Goal: Information Seeking & Learning: Check status

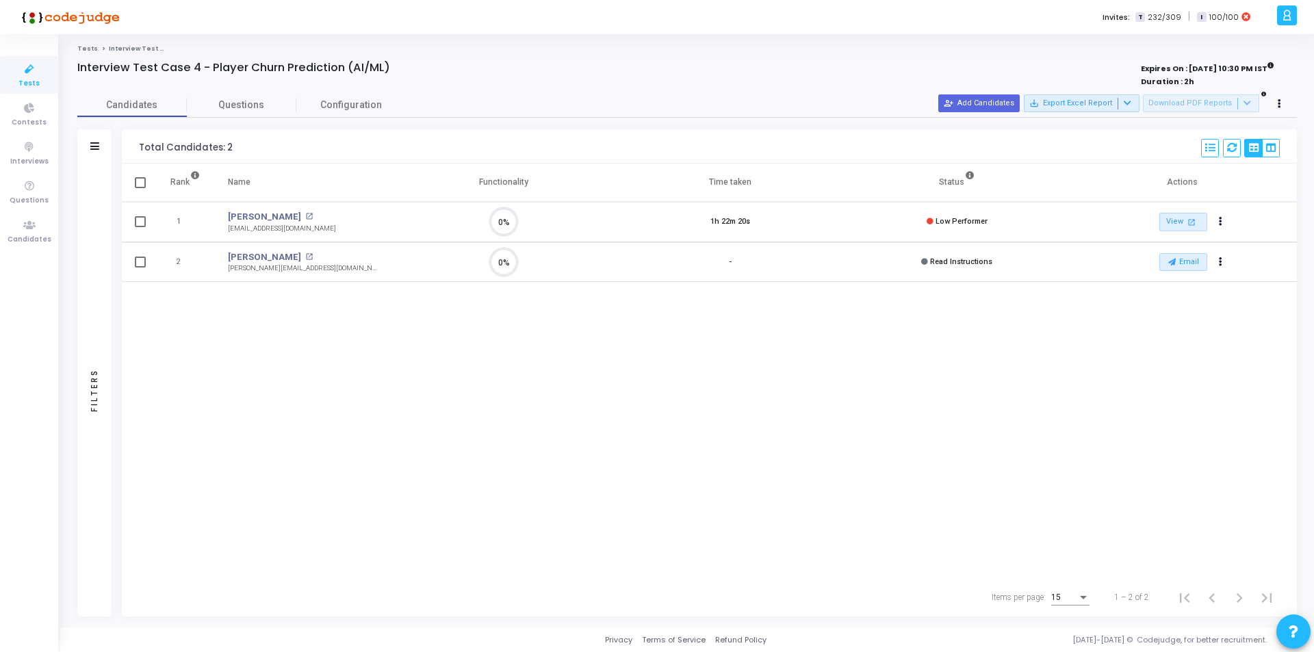
scroll to position [29, 35]
click at [1172, 224] on link "View open_in_new" at bounding box center [1183, 222] width 48 height 18
click at [1220, 223] on icon "Actions" at bounding box center [1220, 221] width 3 height 7
click at [952, 359] on div "Rank Name Functionality Time taken Status Actions 1 Sneha Sahu open_in_new sneh…" at bounding box center [709, 371] width 1175 height 415
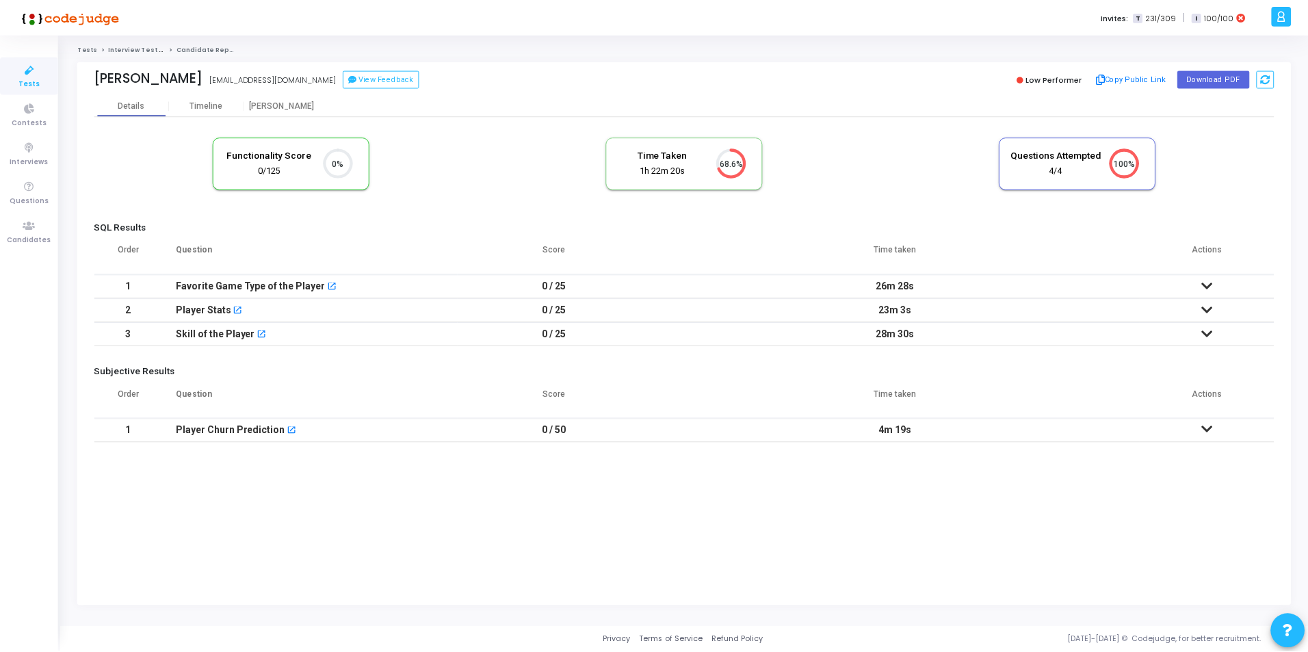
scroll to position [6, 6]
click at [1212, 283] on icon at bounding box center [1211, 286] width 11 height 10
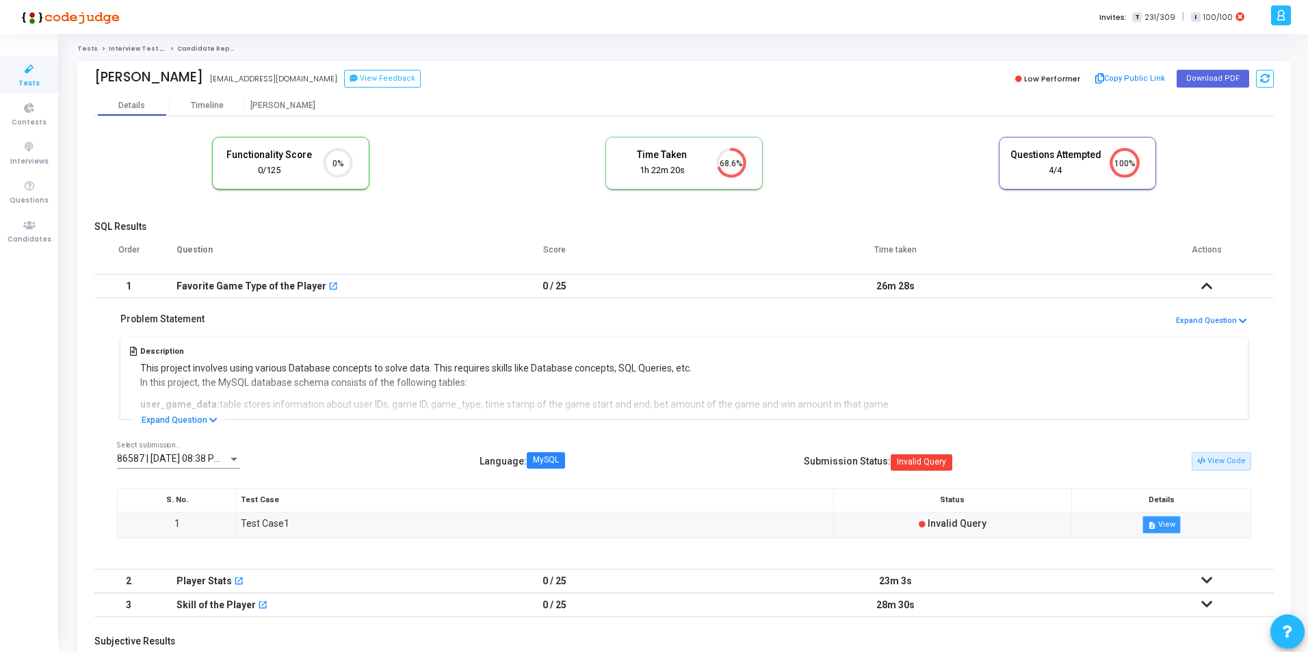
click at [1165, 527] on button "description View" at bounding box center [1162, 525] width 38 height 18
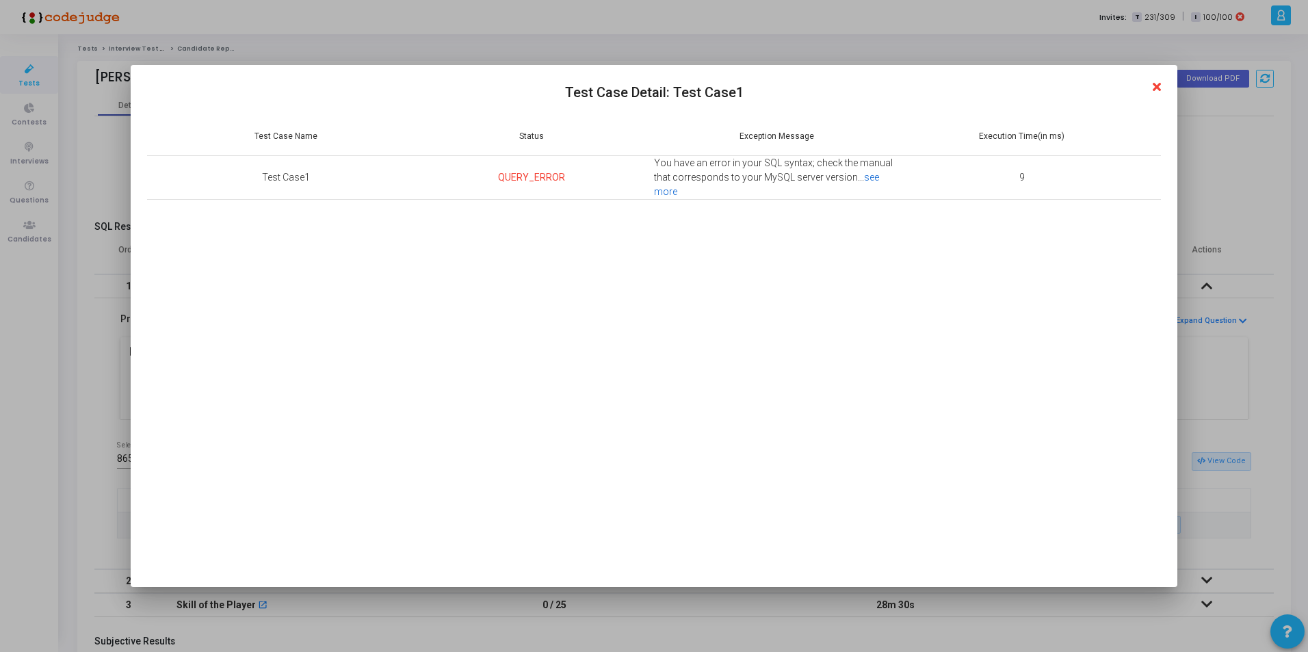
click at [874, 177] on link "see more" at bounding box center [766, 184] width 225 height 25
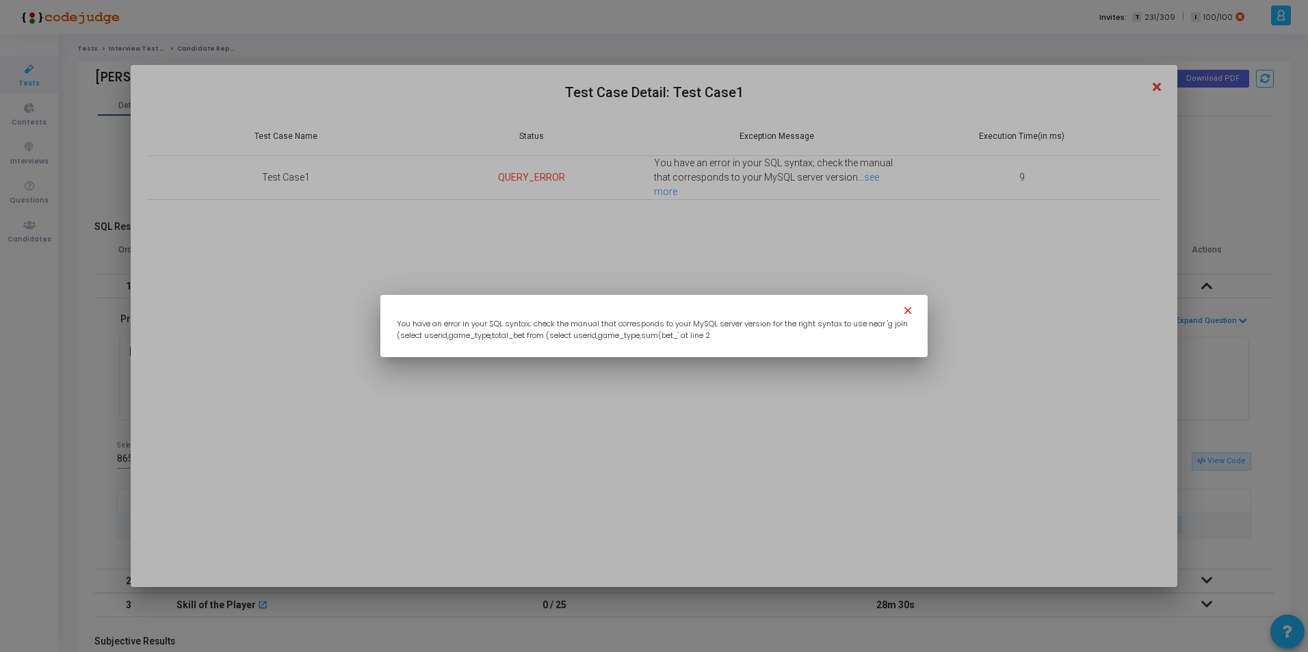
click at [912, 307] on mat-icon "close" at bounding box center [910, 313] width 16 height 16
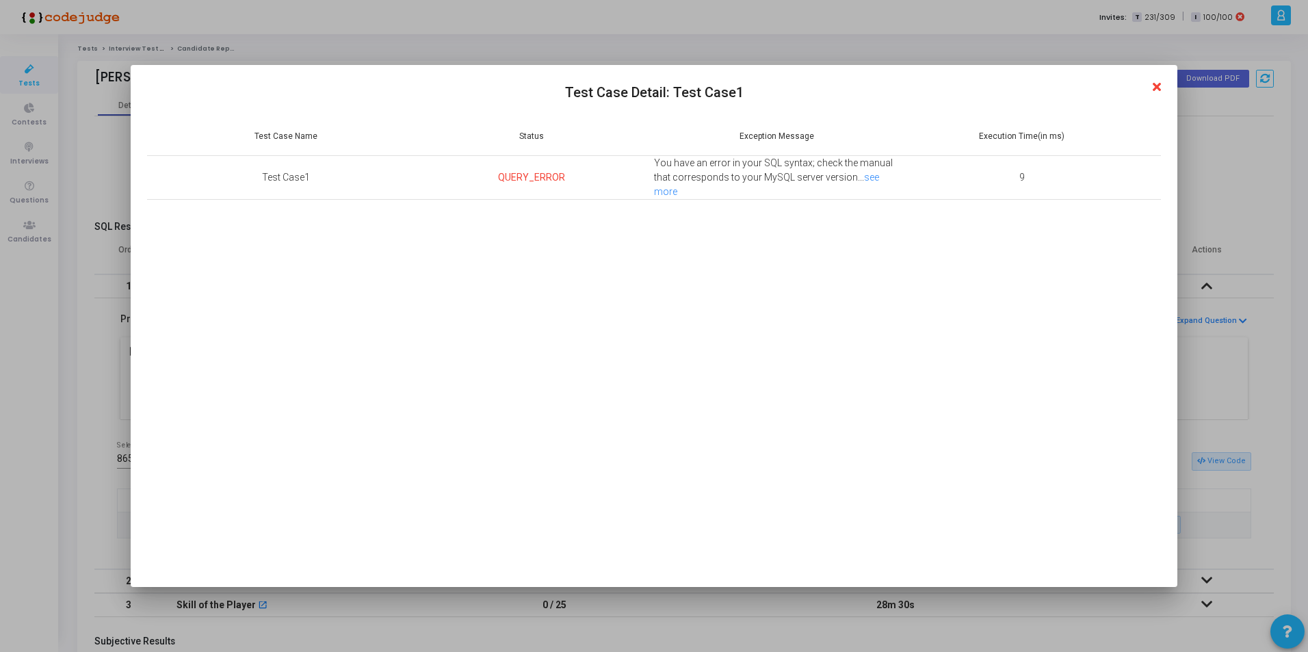
click at [1160, 83] on icon at bounding box center [1157, 87] width 8 height 12
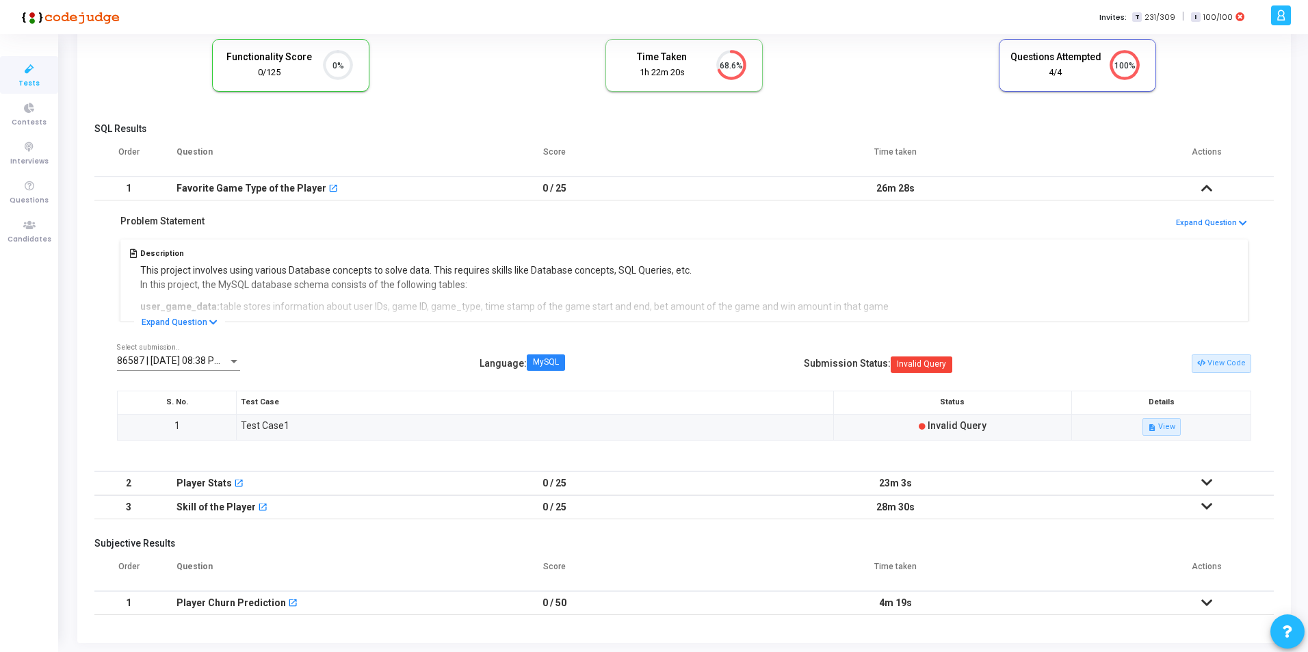
scroll to position [135, 0]
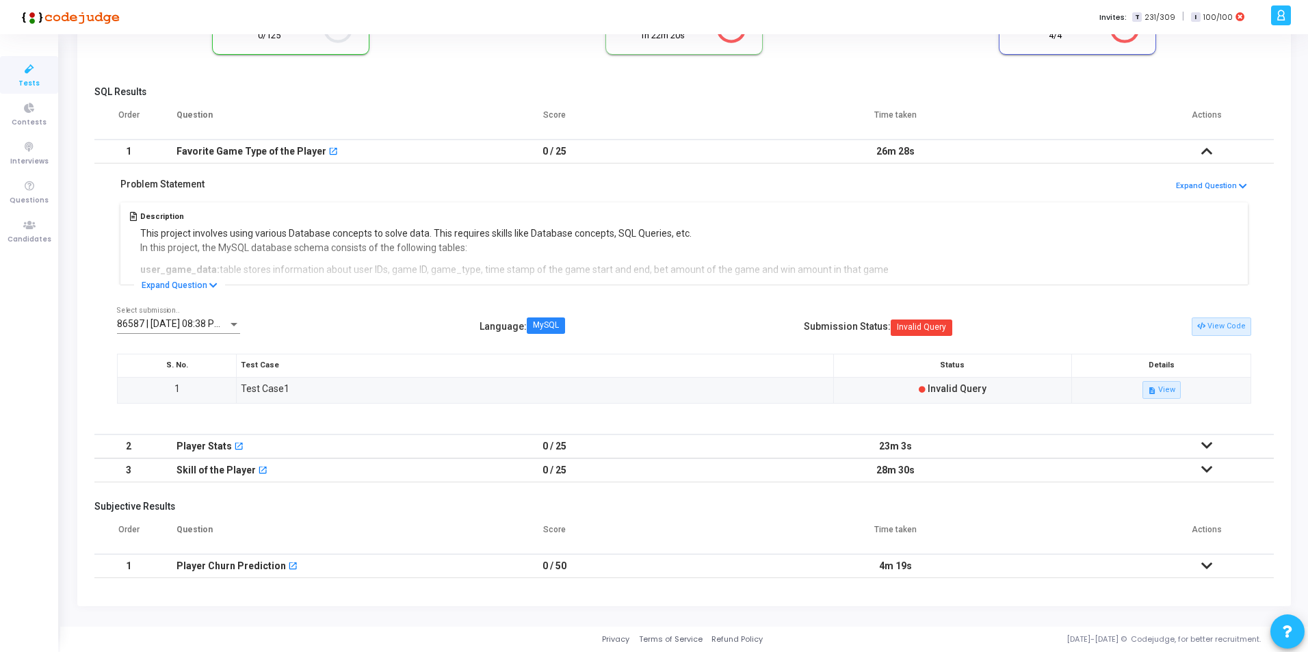
click at [1204, 445] on icon at bounding box center [1207, 446] width 11 height 10
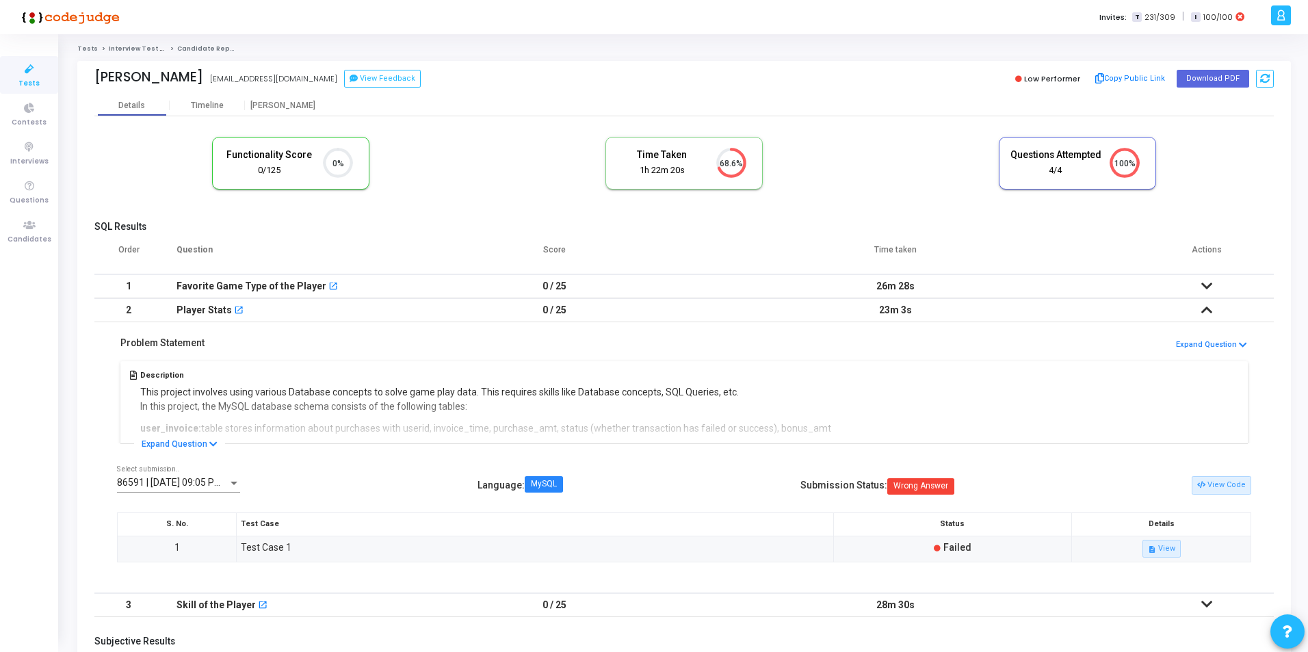
scroll to position [42, 0]
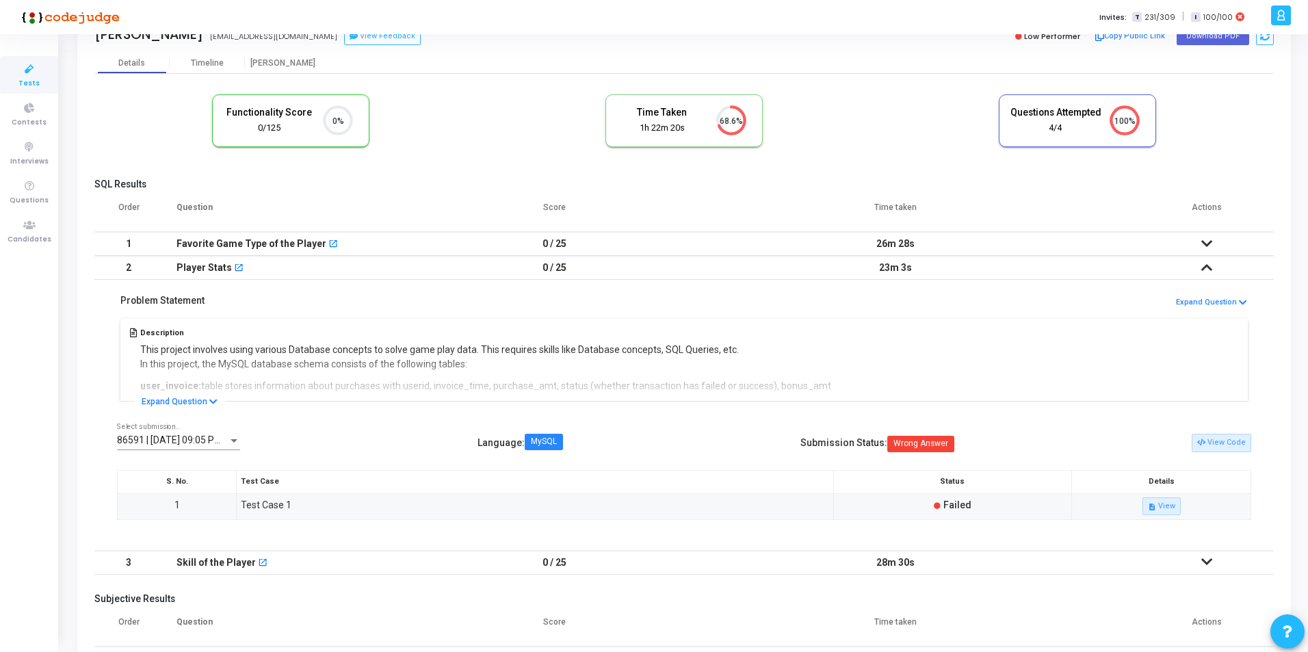
click at [1207, 242] on icon at bounding box center [1207, 244] width 11 height 10
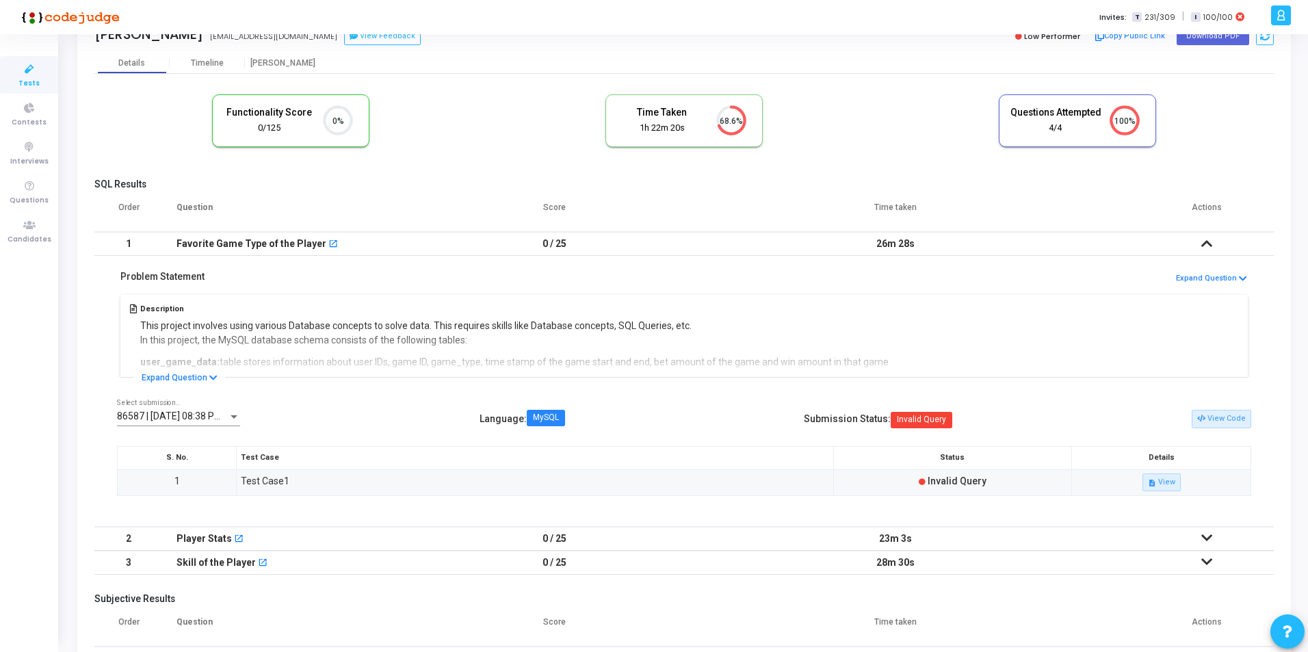
click at [1207, 242] on icon at bounding box center [1207, 244] width 11 height 10
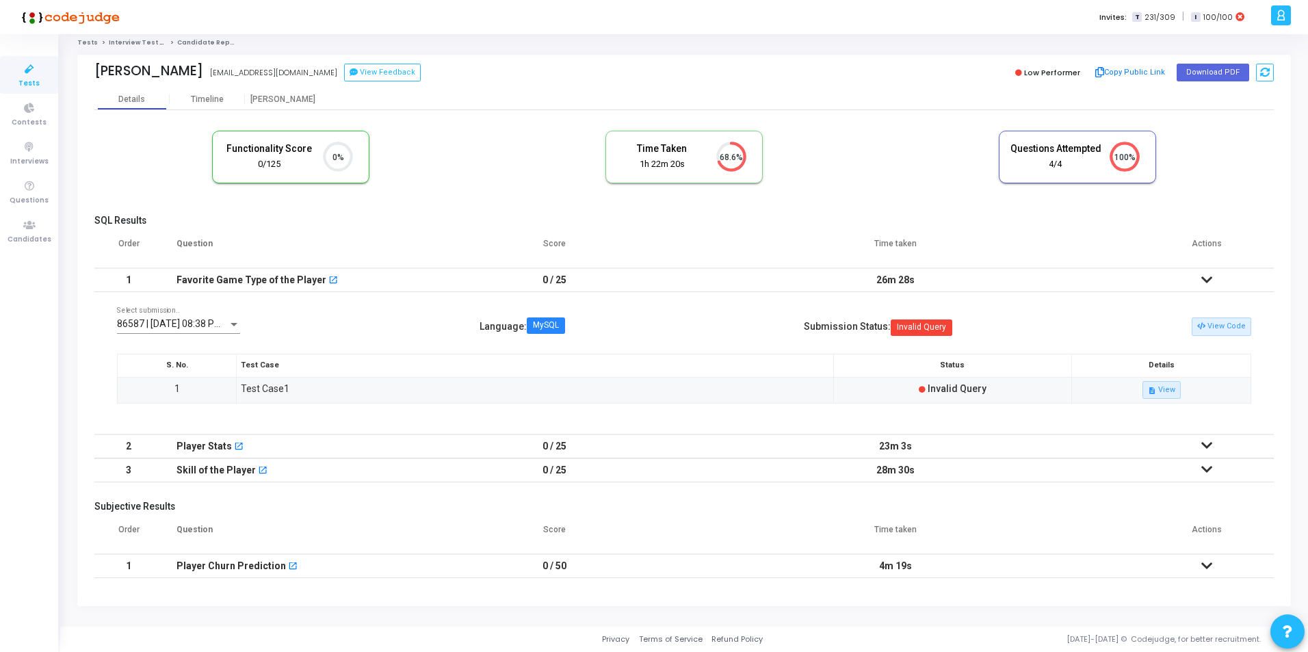
scroll to position [0, 0]
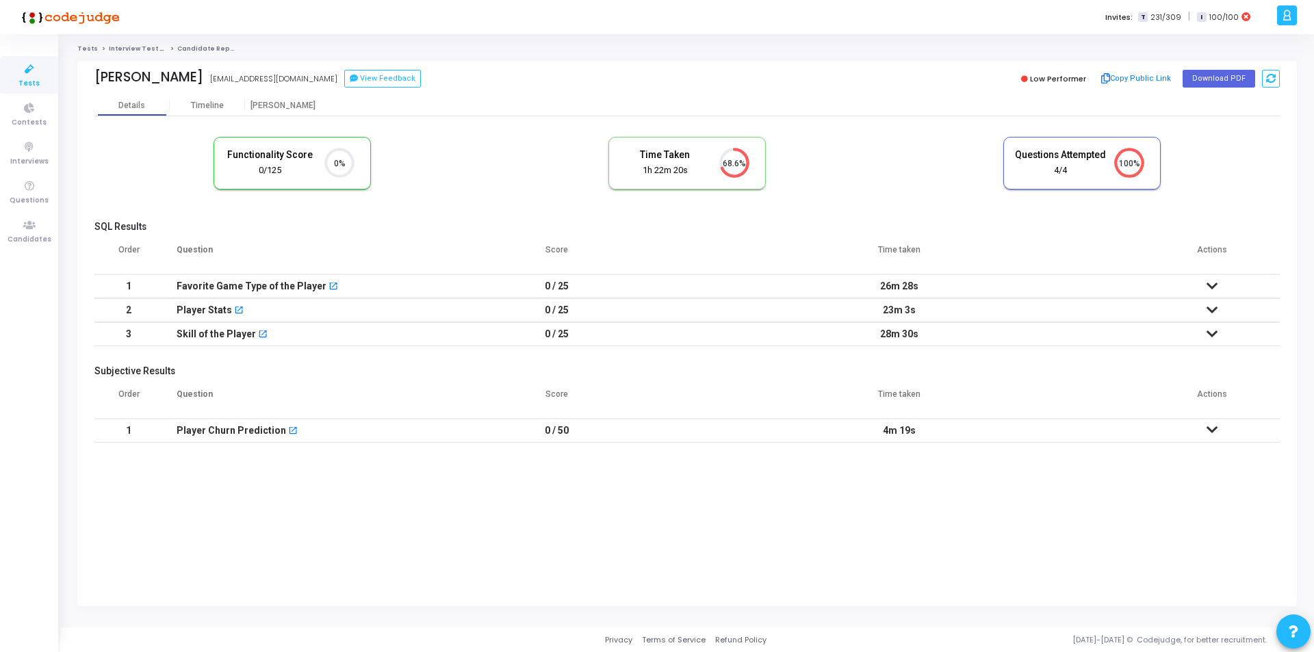
click at [1211, 309] on icon at bounding box center [1211, 310] width 11 height 10
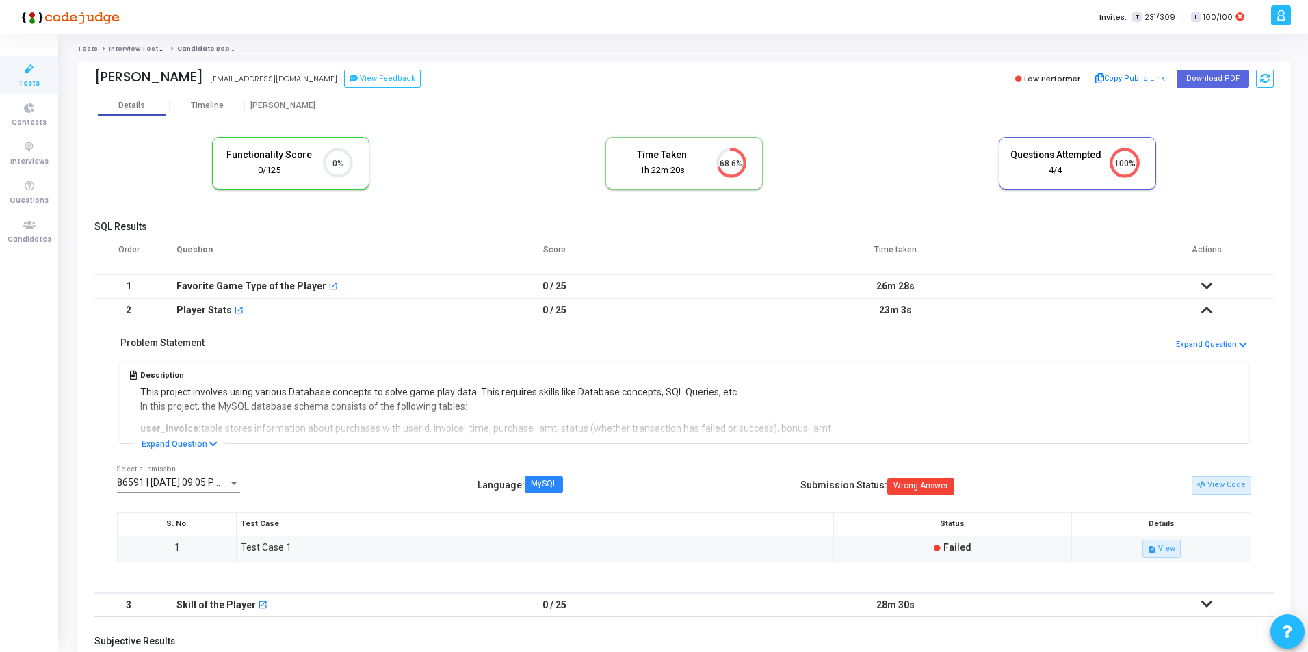
click at [1205, 311] on icon at bounding box center [1207, 310] width 11 height 10
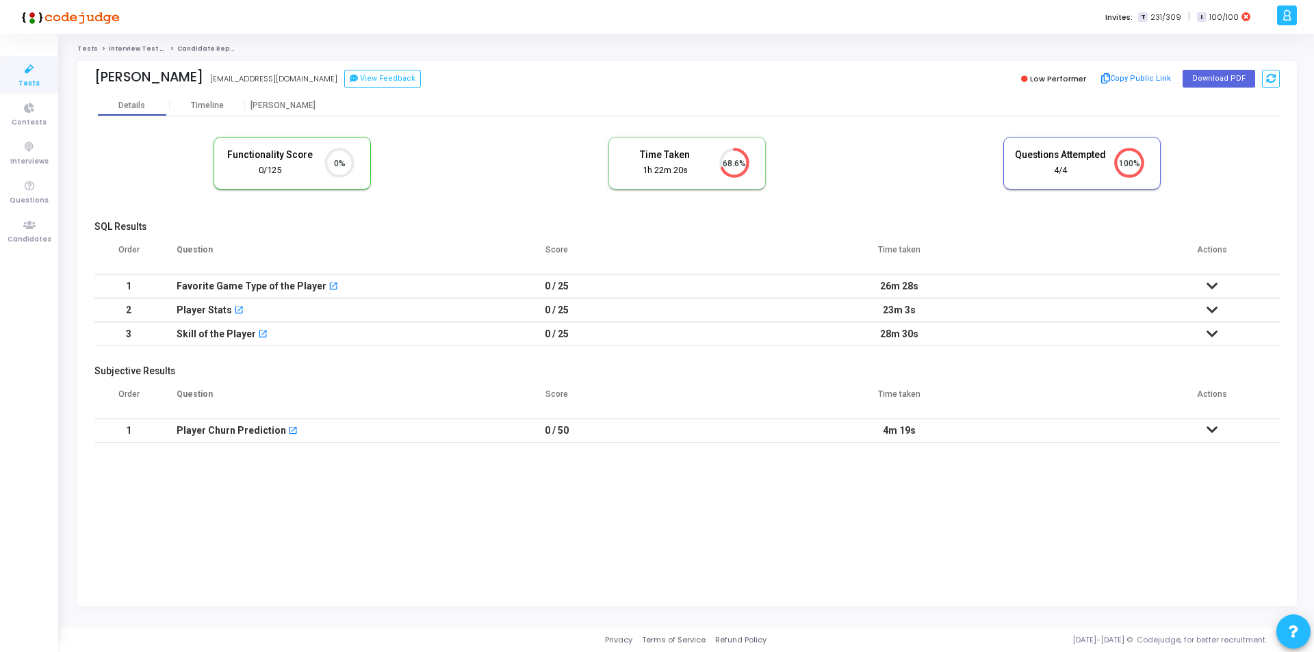
click at [1212, 333] on icon at bounding box center [1211, 334] width 11 height 10
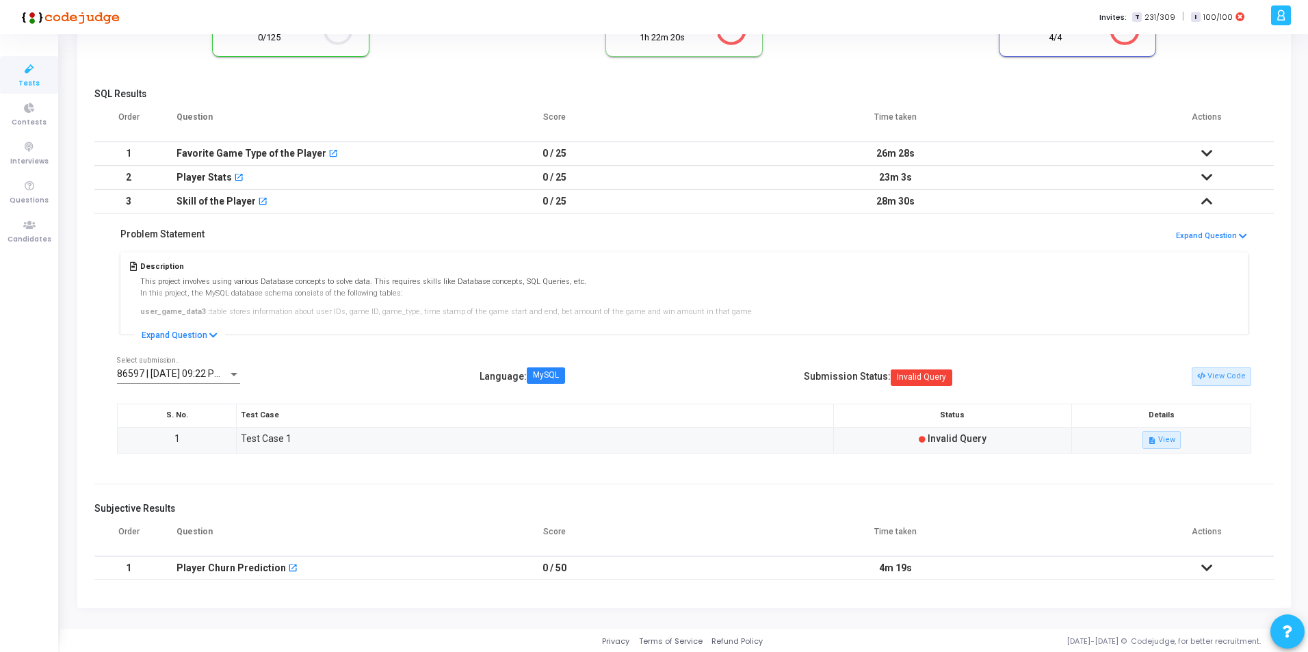
scroll to position [135, 0]
click at [1205, 197] on icon at bounding box center [1207, 199] width 11 height 10
